Goal: Task Accomplishment & Management: Manage account settings

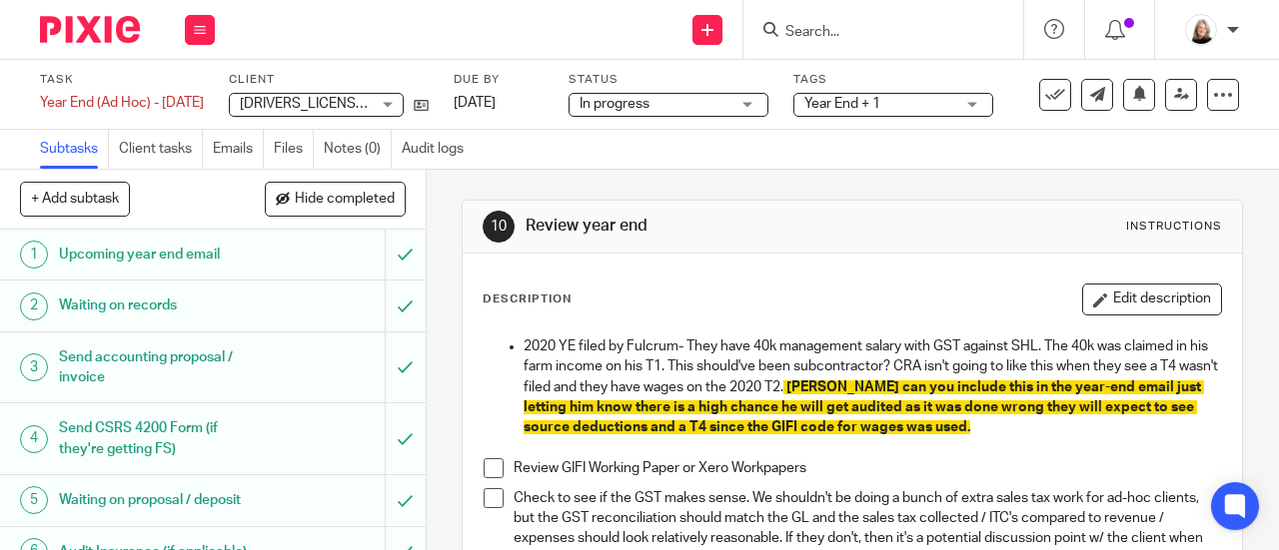
scroll to position [200, 0]
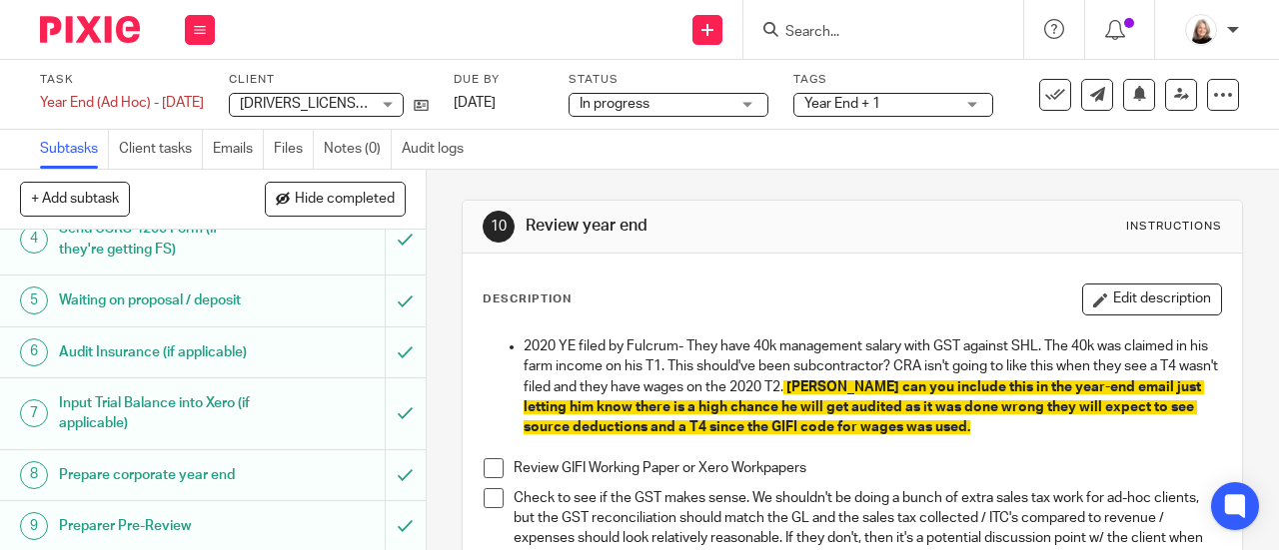
click at [879, 34] on input "Search" at bounding box center [873, 33] width 180 height 18
click at [892, 37] on input "Search" at bounding box center [873, 33] width 180 height 18
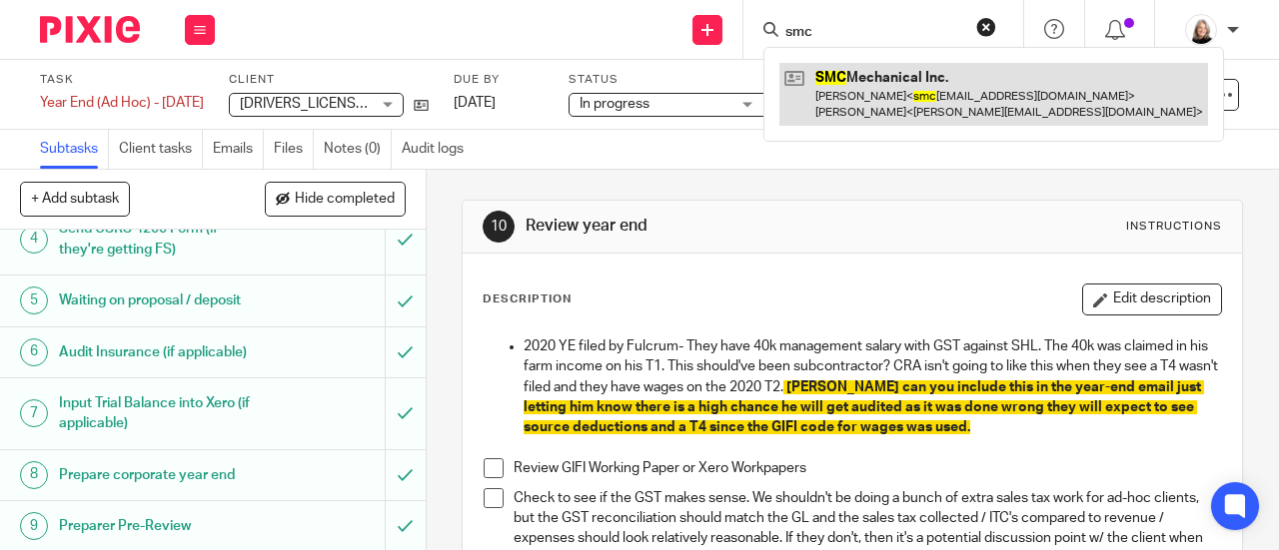
type input "smc"
click at [914, 77] on link at bounding box center [993, 94] width 429 height 62
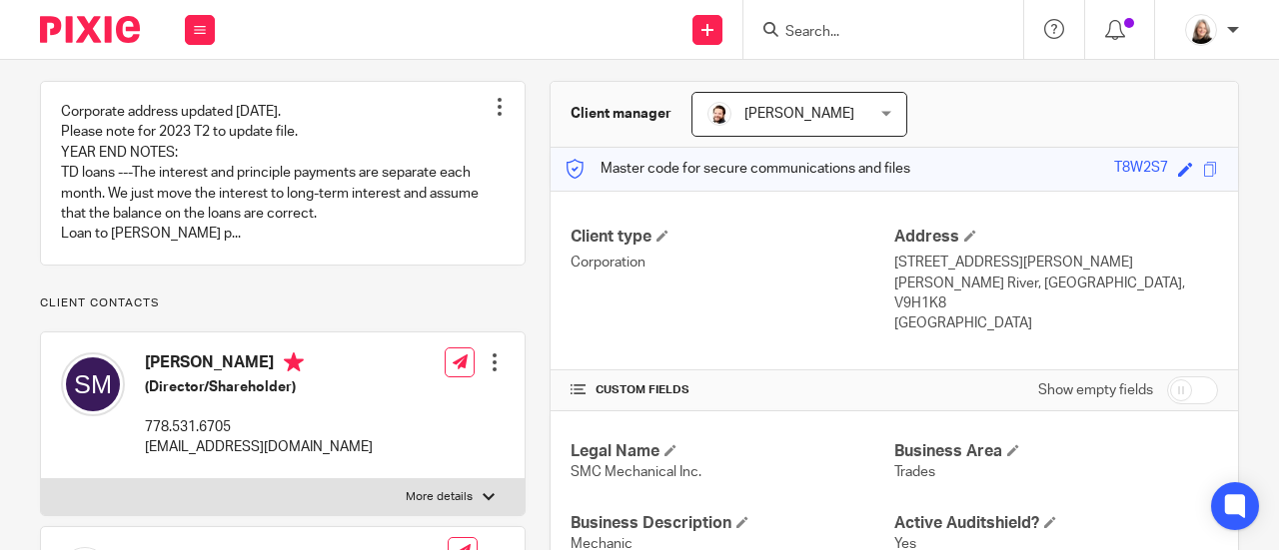
scroll to position [200, 0]
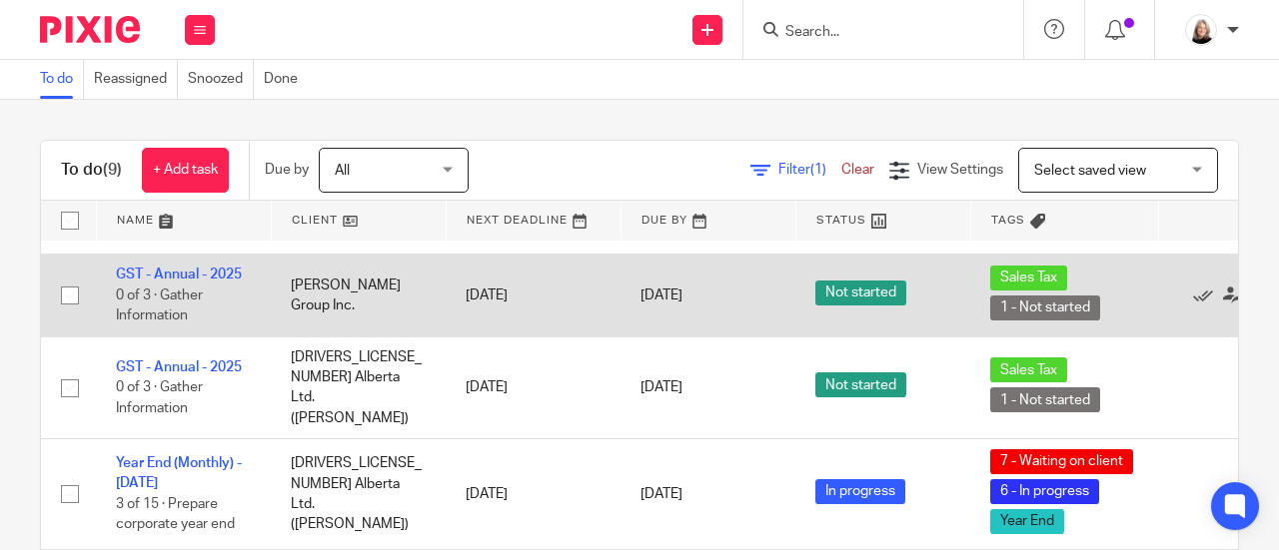
scroll to position [100, 0]
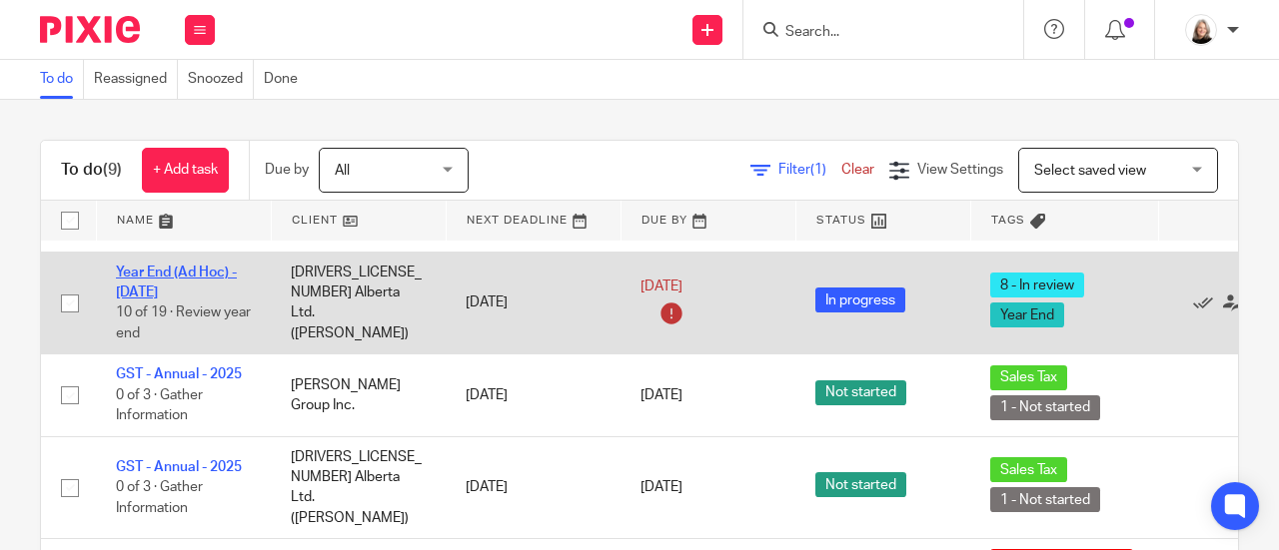
click at [190, 275] on link "Year End (Ad Hoc) - [DATE]" at bounding box center [176, 283] width 121 height 34
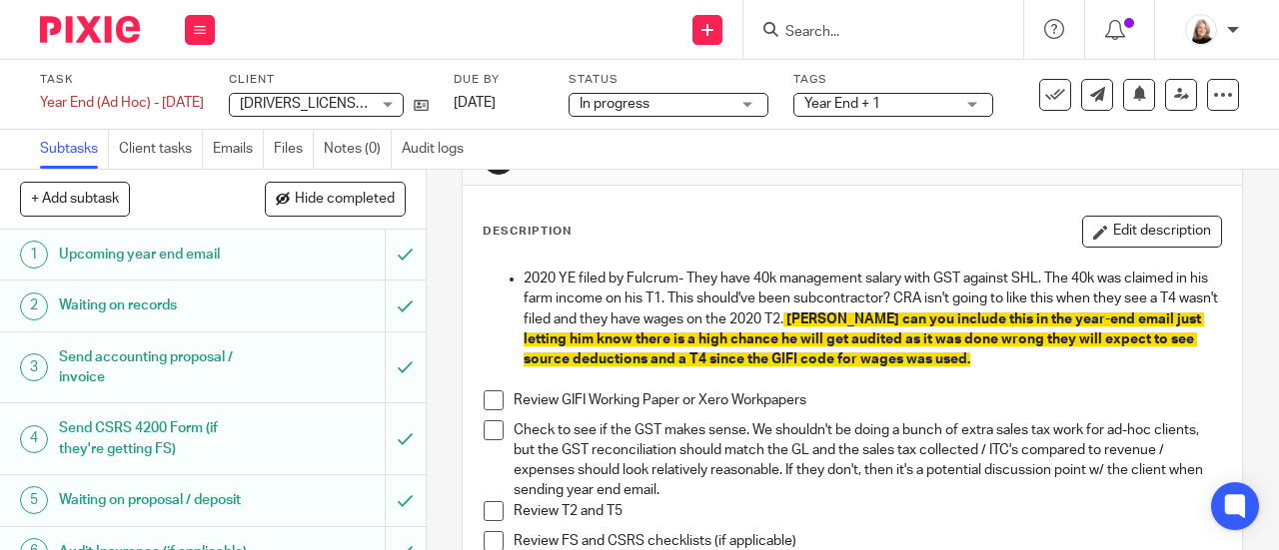
scroll to position [100, 0]
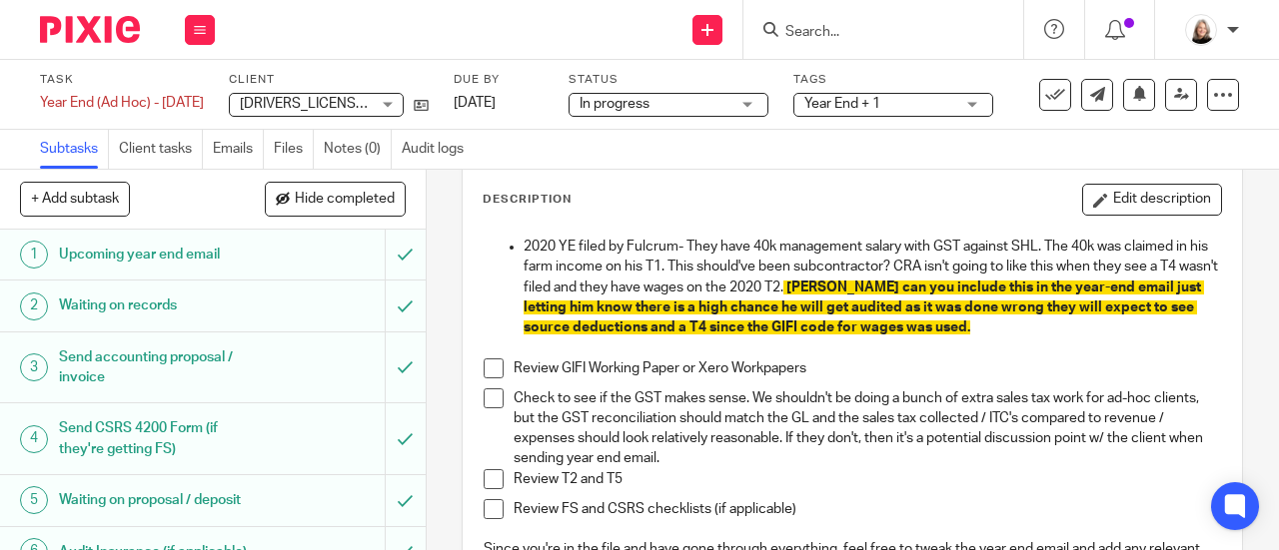
click at [483, 353] on p at bounding box center [851, 348] width 737 height 20
click at [489, 375] on span at bounding box center [493, 369] width 20 height 20
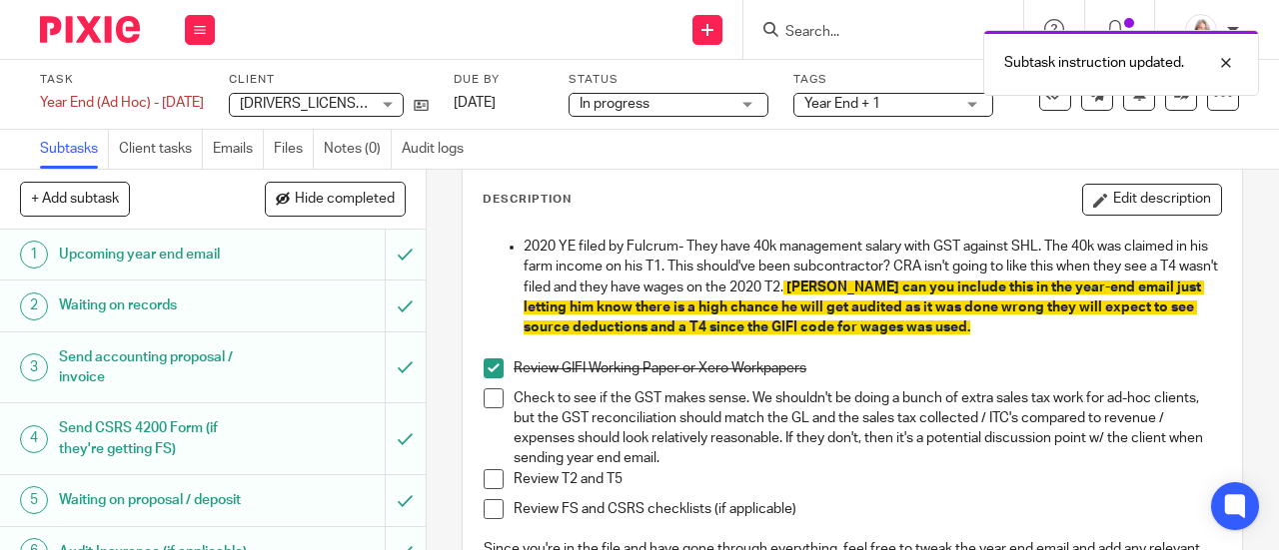
click at [483, 389] on span at bounding box center [493, 399] width 20 height 20
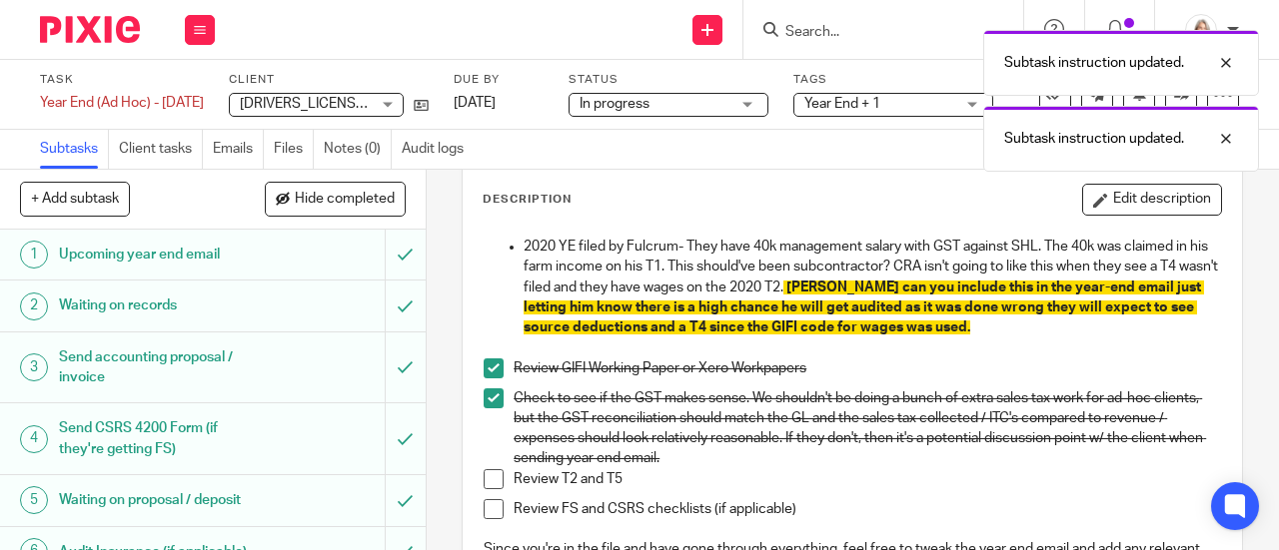
click at [486, 482] on span at bounding box center [493, 479] width 20 height 20
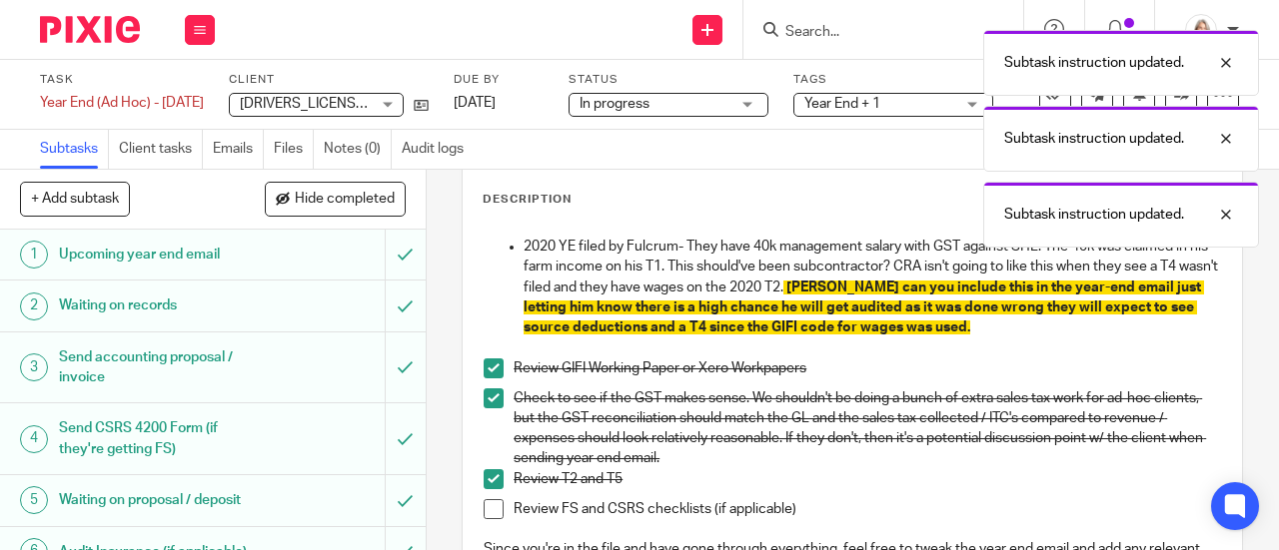
click at [489, 510] on span at bounding box center [493, 509] width 20 height 20
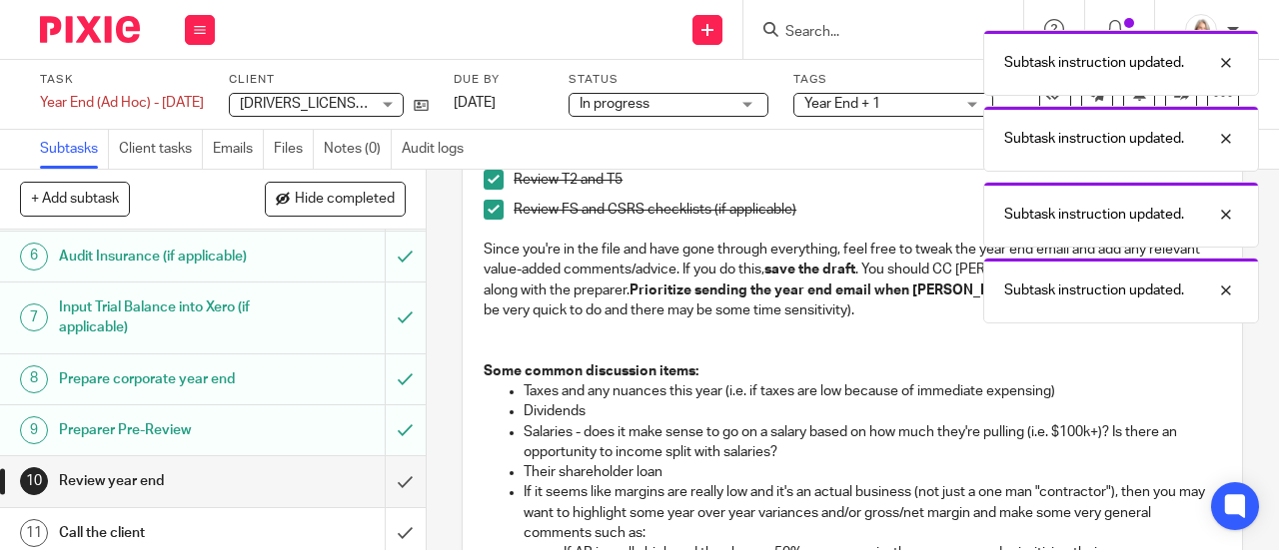
scroll to position [300, 0]
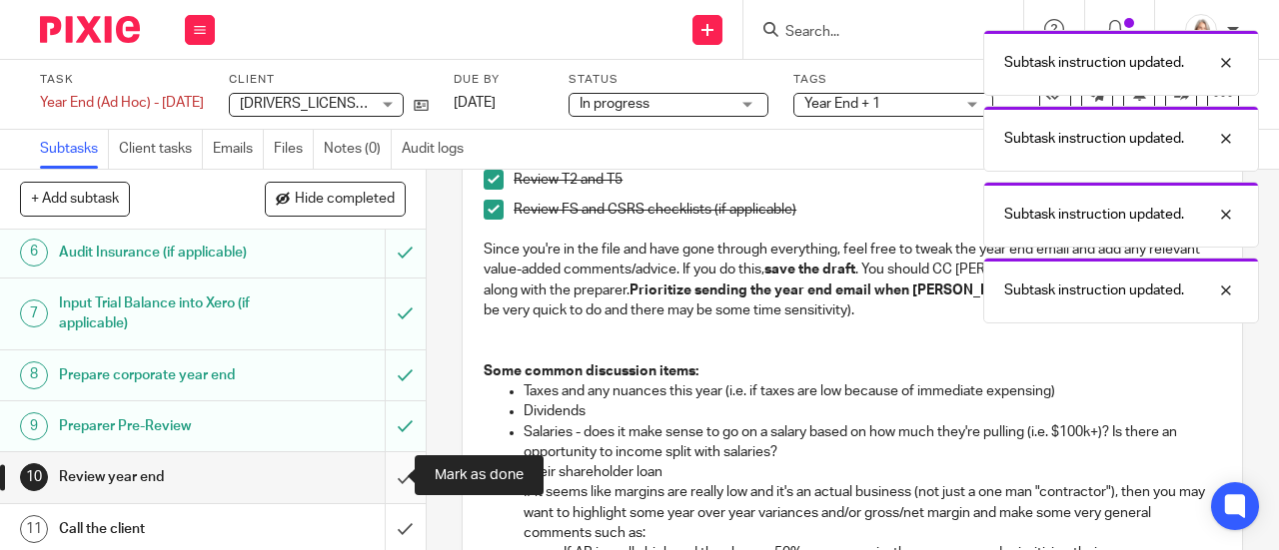
click at [381, 470] on input "submit" at bounding box center [213, 478] width 426 height 50
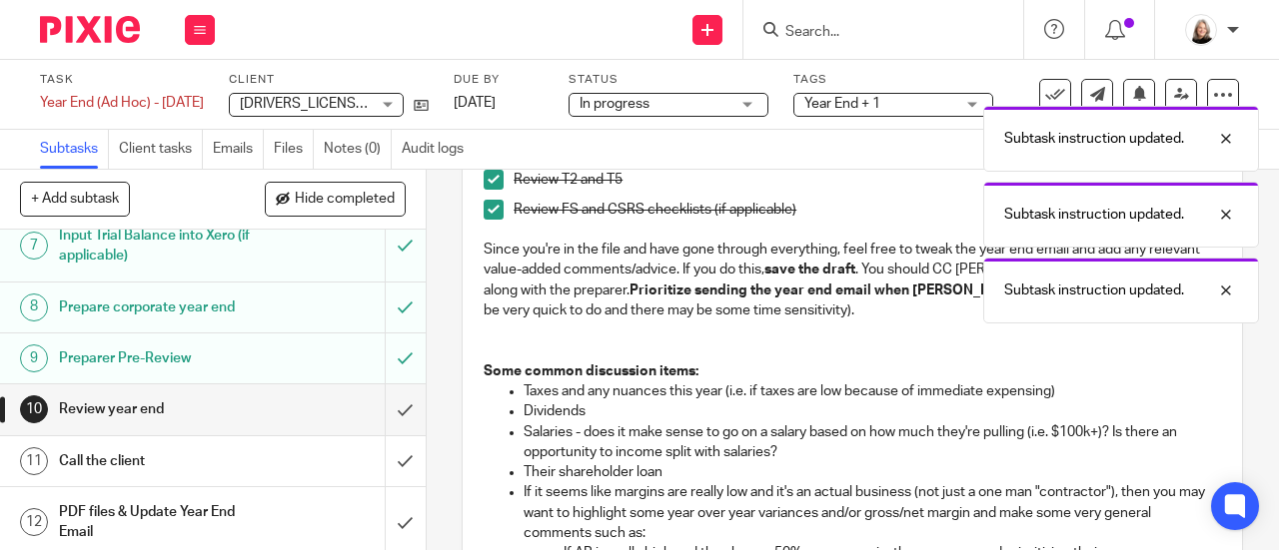
scroll to position [400, 0]
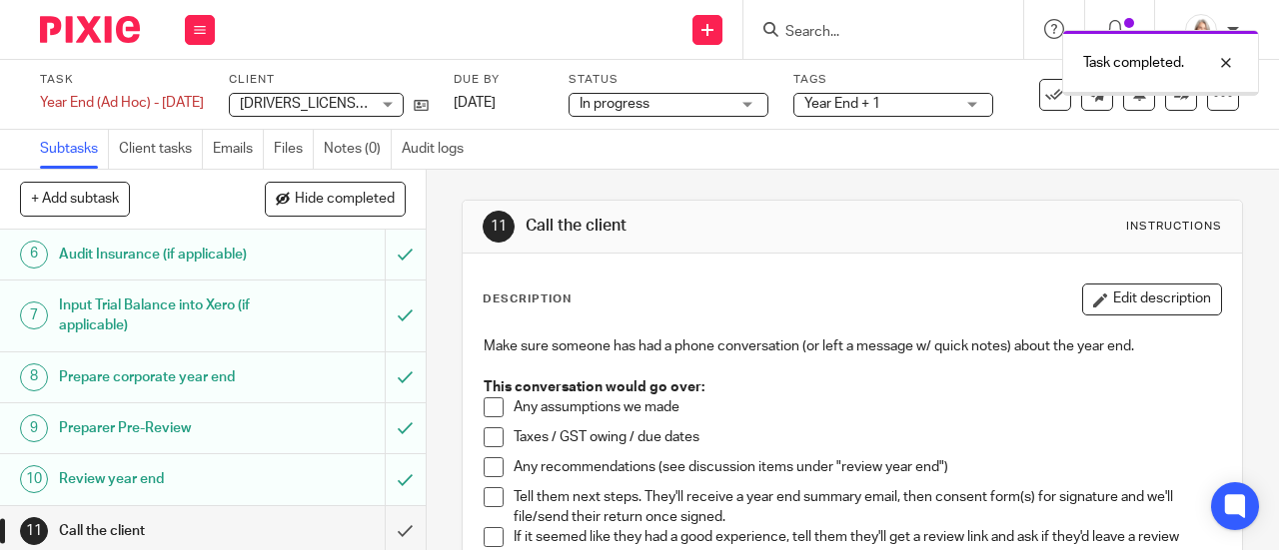
scroll to position [400, 0]
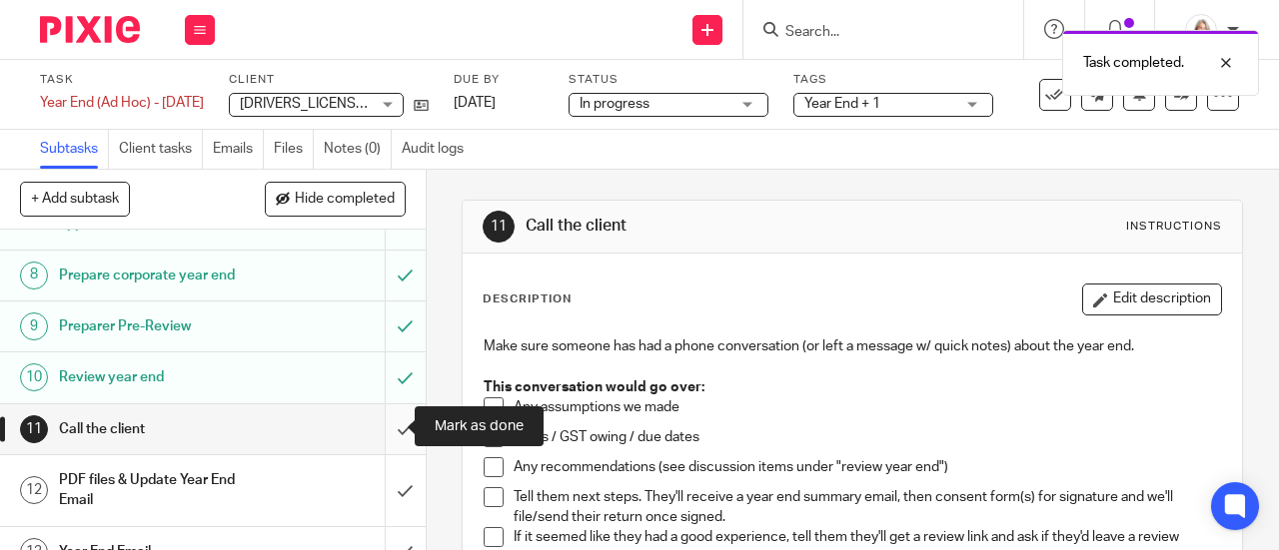
click at [390, 424] on input "submit" at bounding box center [213, 430] width 426 height 50
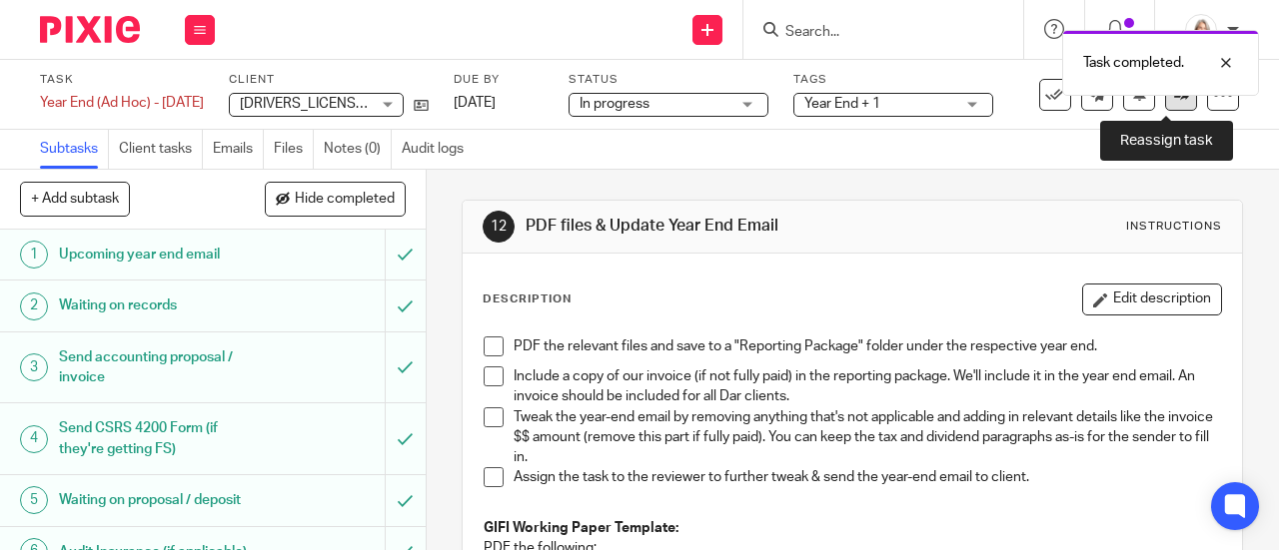
click at [1174, 101] on icon at bounding box center [1181, 94] width 15 height 15
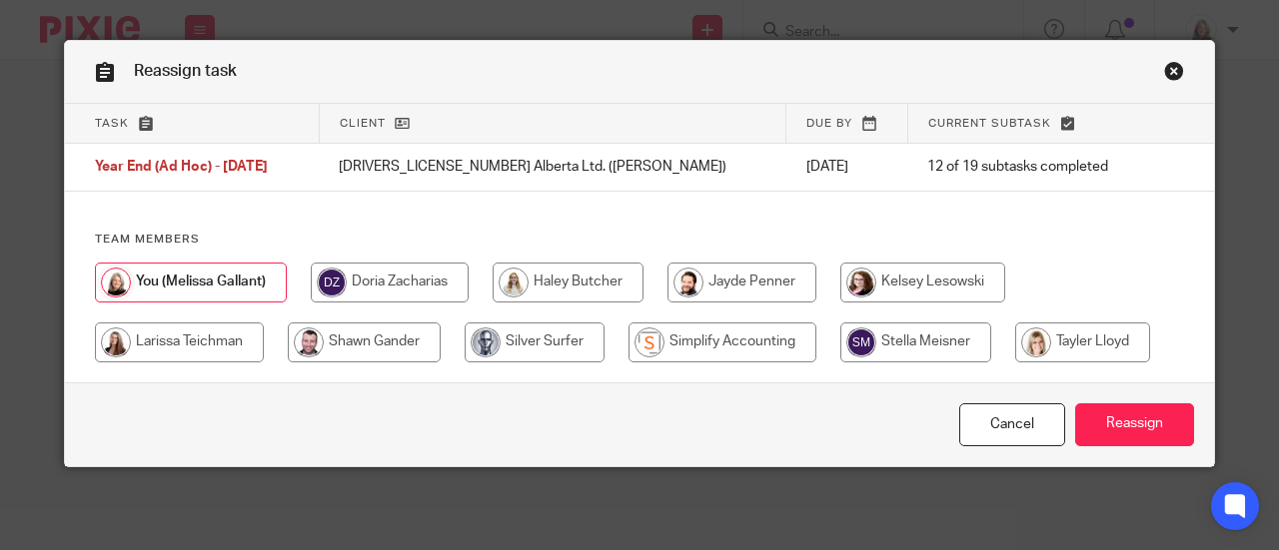
click at [749, 351] on input "radio" at bounding box center [722, 343] width 188 height 40
radio input "true"
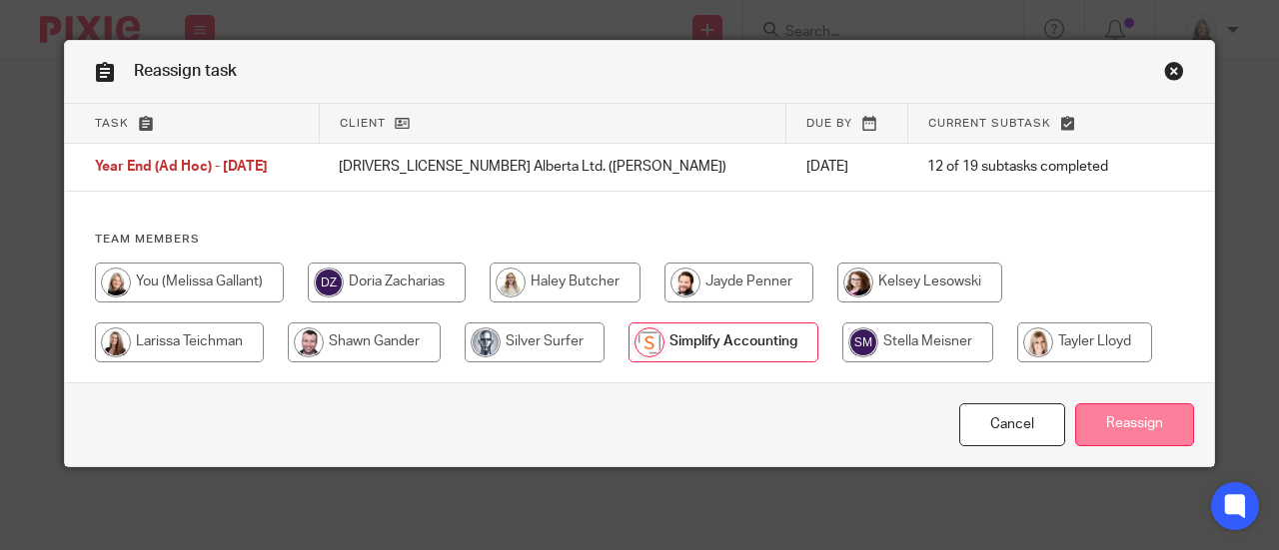
click at [1113, 417] on input "Reassign" at bounding box center [1134, 425] width 119 height 43
